Goal: Transaction & Acquisition: Purchase product/service

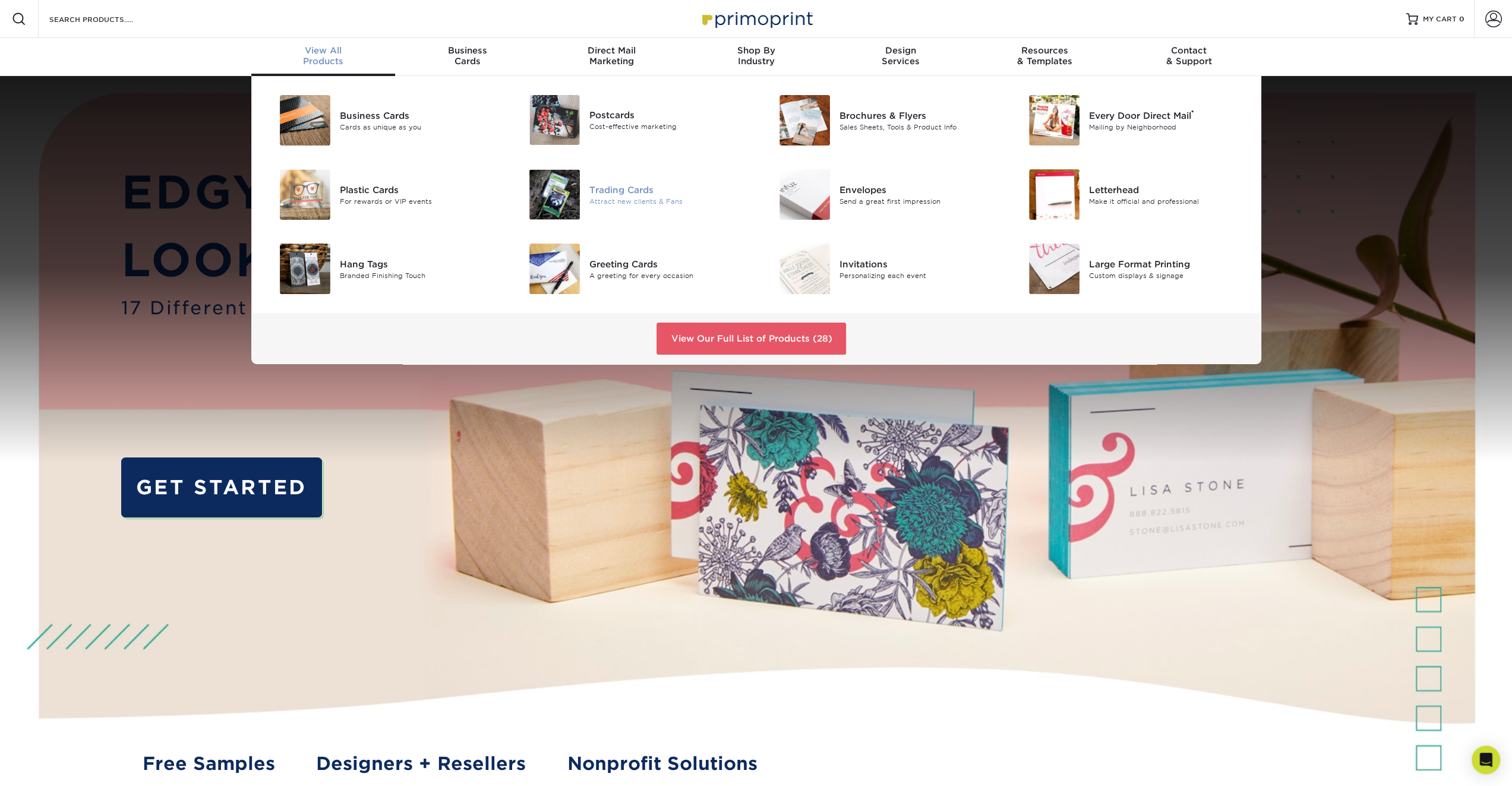
click at [612, 195] on div "Trading Cards" at bounding box center [668, 189] width 158 height 13
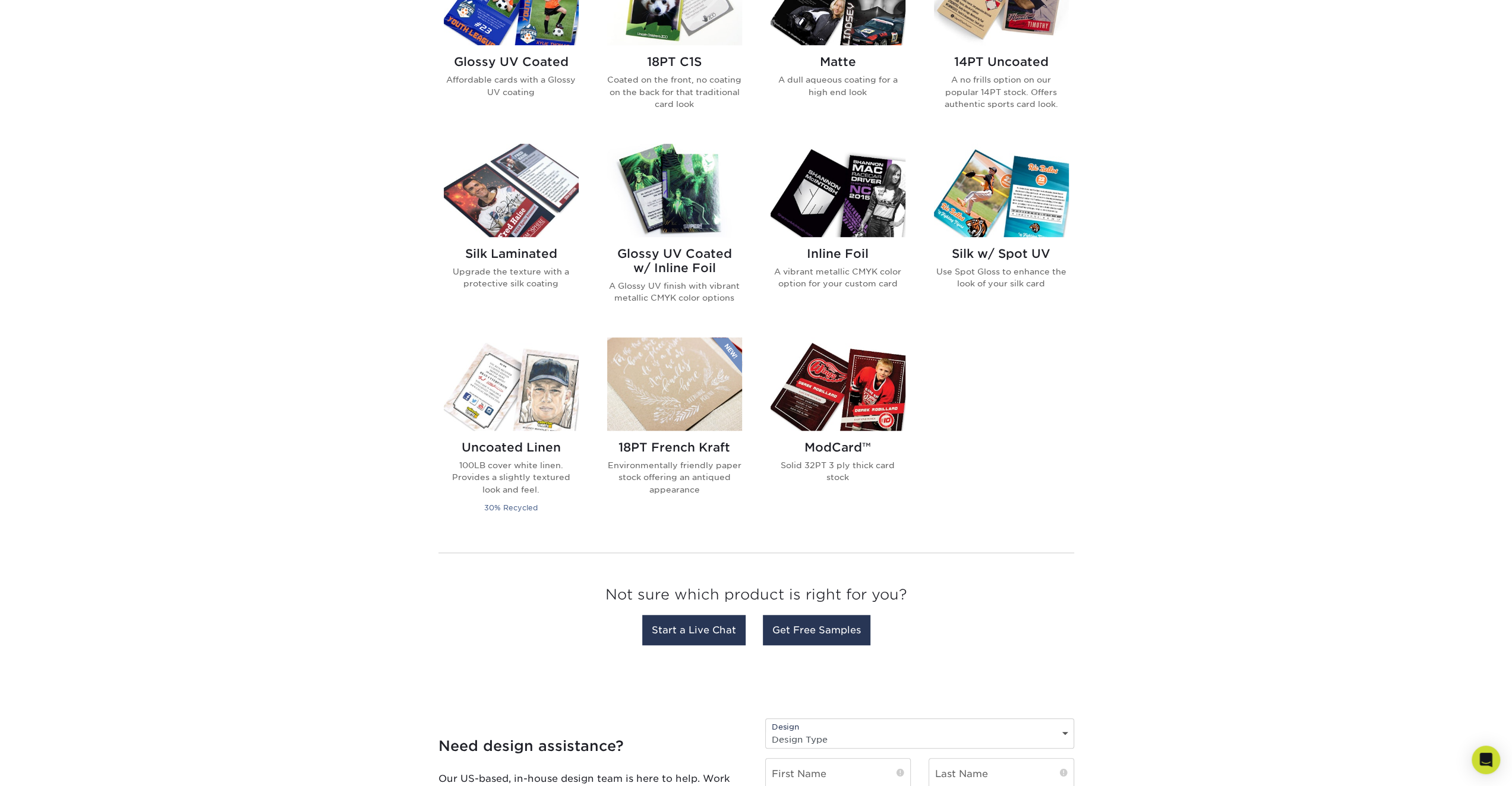
scroll to position [654, 0]
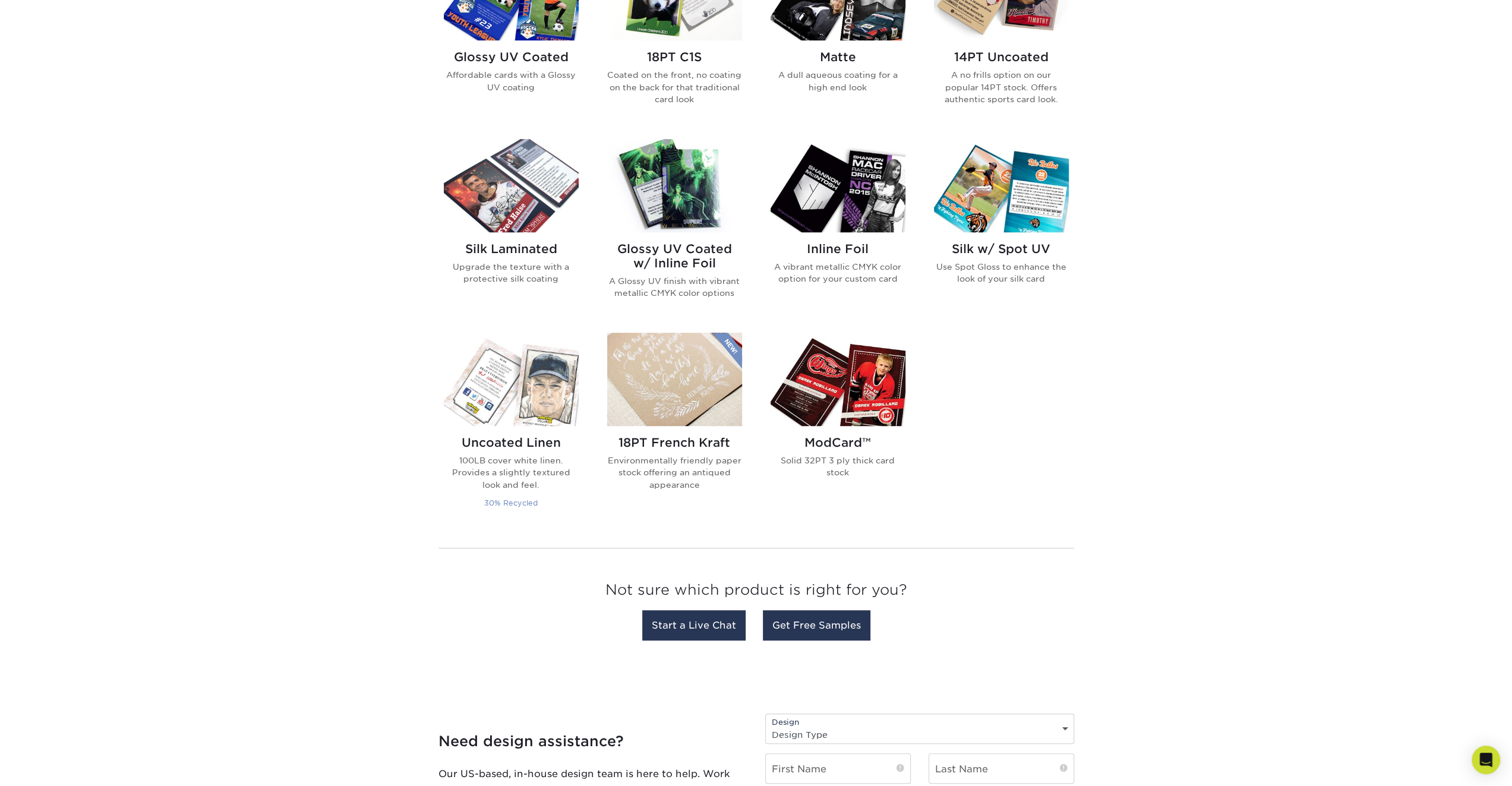
drag, startPoint x: 496, startPoint y: 338, endPoint x: 520, endPoint y: 336, distance: 24.1
click at [496, 338] on img at bounding box center [511, 379] width 135 height 93
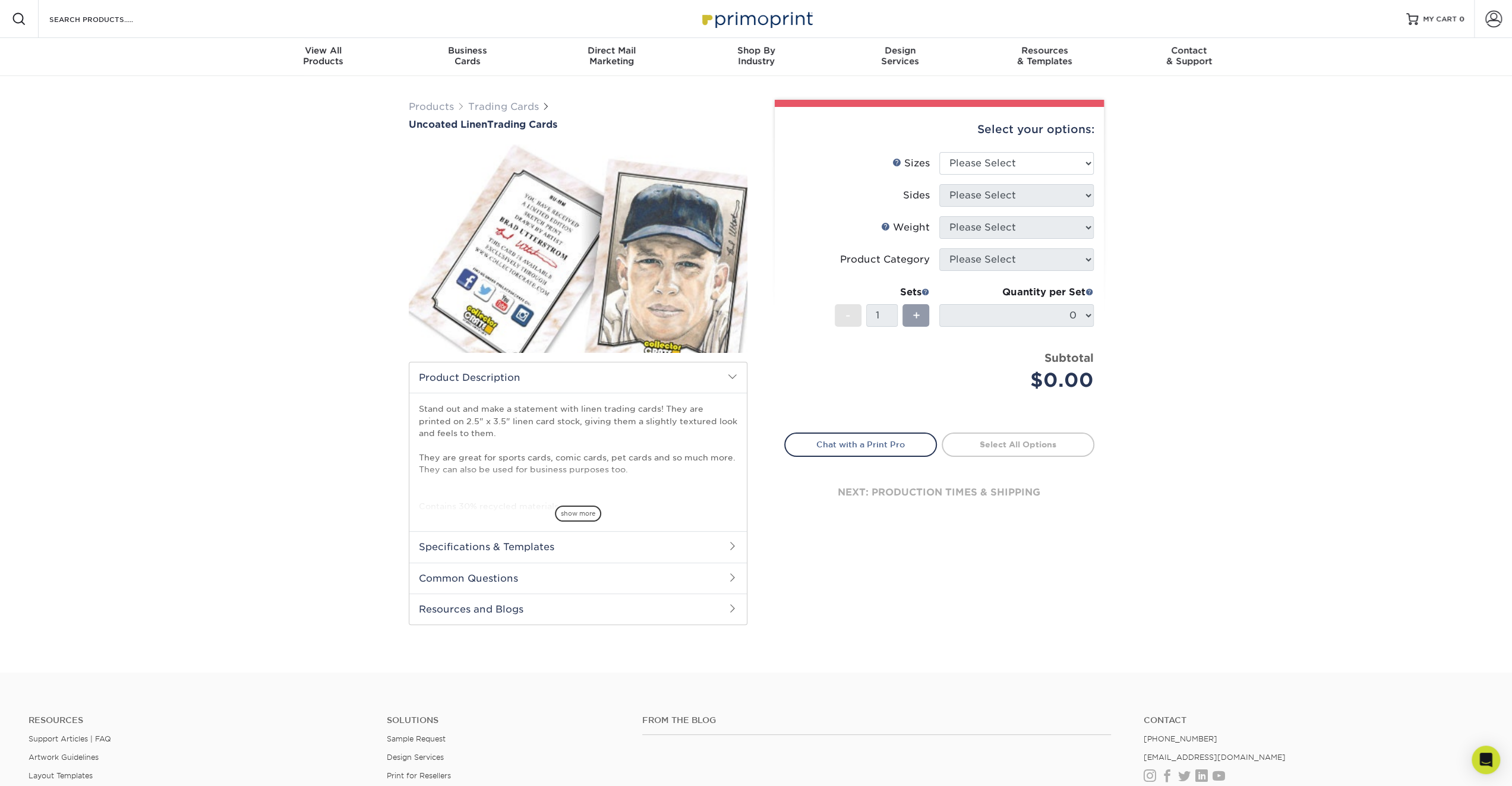
click at [277, 495] on div "Products Trading Cards Uncoated Linen Trading Cards show more Templates" at bounding box center [756, 374] width 1512 height 597
